Goal: Information Seeking & Learning: Learn about a topic

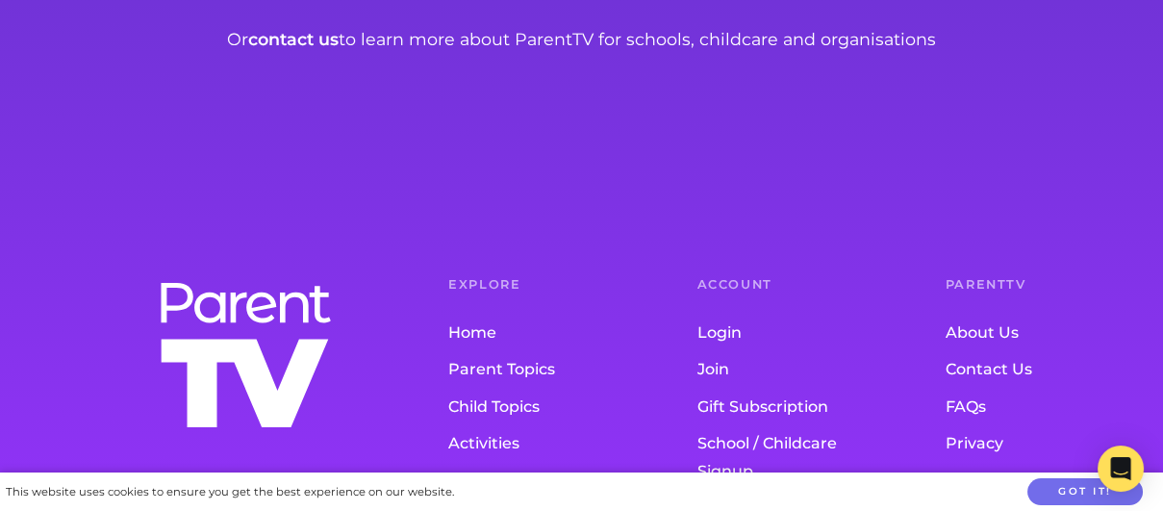
scroll to position [4035, 0]
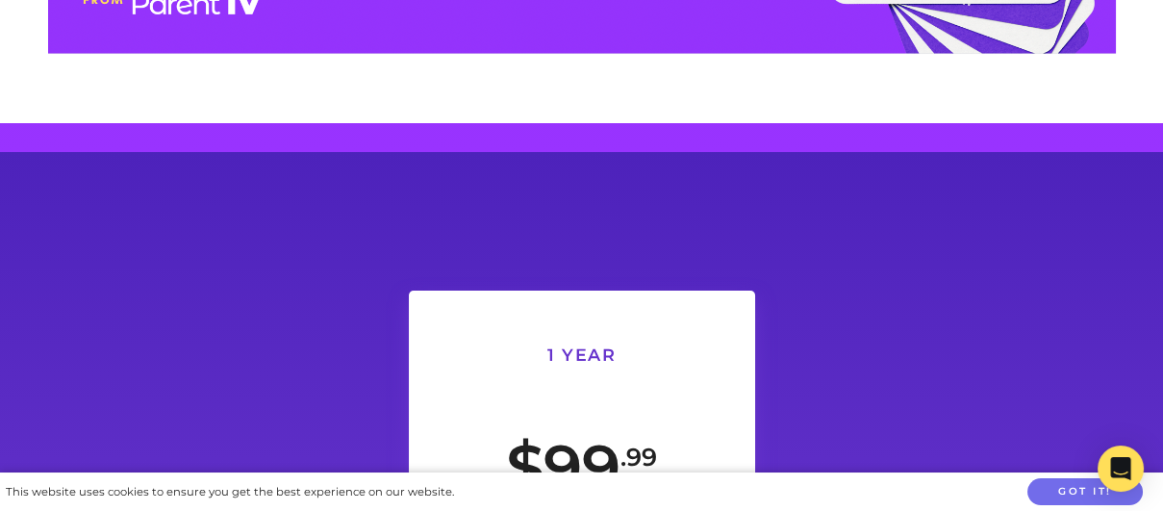
scroll to position [2977, 0]
